Goal: Information Seeking & Learning: Stay updated

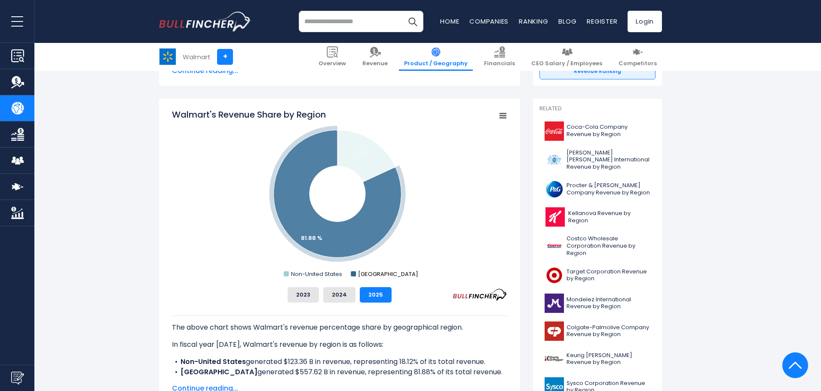
scroll to position [193, 0]
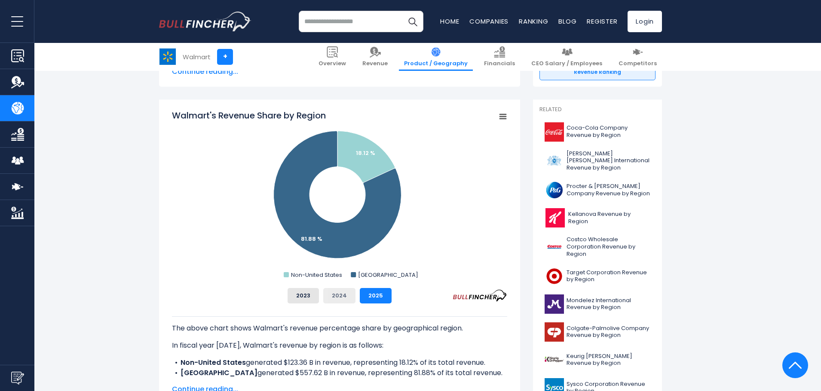
click at [337, 298] on button "2024" at bounding box center [339, 295] width 32 height 15
click at [309, 295] on button "2023" at bounding box center [302, 295] width 31 height 15
click at [336, 293] on button "2024" at bounding box center [339, 295] width 32 height 15
click at [370, 294] on button "2025" at bounding box center [376, 295] width 32 height 15
click at [334, 295] on button "2024" at bounding box center [339, 295] width 32 height 15
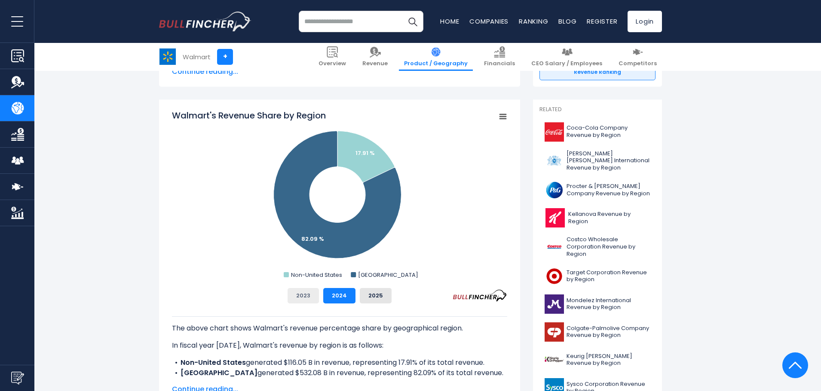
click at [296, 295] on button "2023" at bounding box center [302, 295] width 31 height 15
click at [339, 292] on button "2024" at bounding box center [339, 295] width 32 height 15
click at [379, 294] on button "2025" at bounding box center [376, 295] width 32 height 15
click at [334, 296] on button "2024" at bounding box center [339, 295] width 32 height 15
click at [371, 295] on button "2025" at bounding box center [376, 295] width 32 height 15
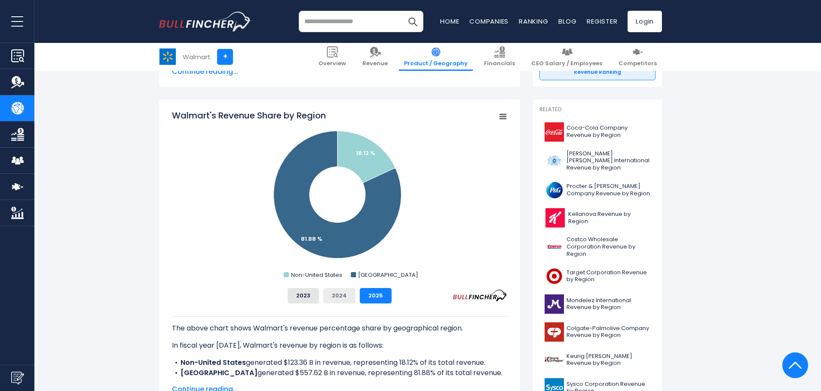
click at [351, 294] on button "2024" at bounding box center [339, 295] width 32 height 15
click at [378, 294] on button "2025" at bounding box center [376, 295] width 32 height 15
click at [312, 296] on button "2023" at bounding box center [302, 295] width 31 height 15
click at [336, 297] on button "2024" at bounding box center [339, 295] width 32 height 15
click at [362, 295] on button "2025" at bounding box center [376, 295] width 32 height 15
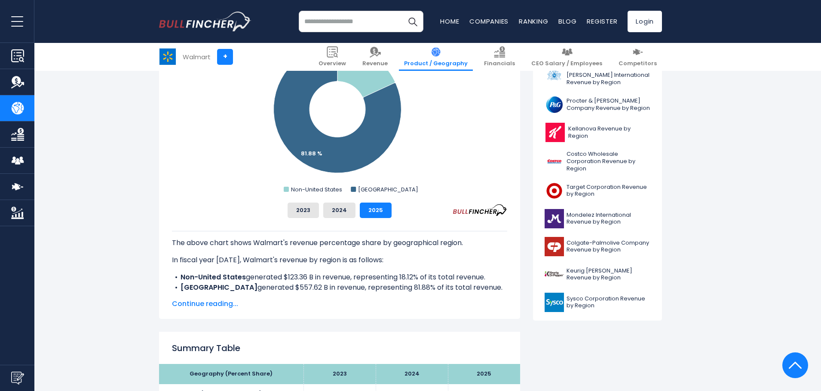
scroll to position [278, 0]
